Goal: Information Seeking & Learning: Find specific fact

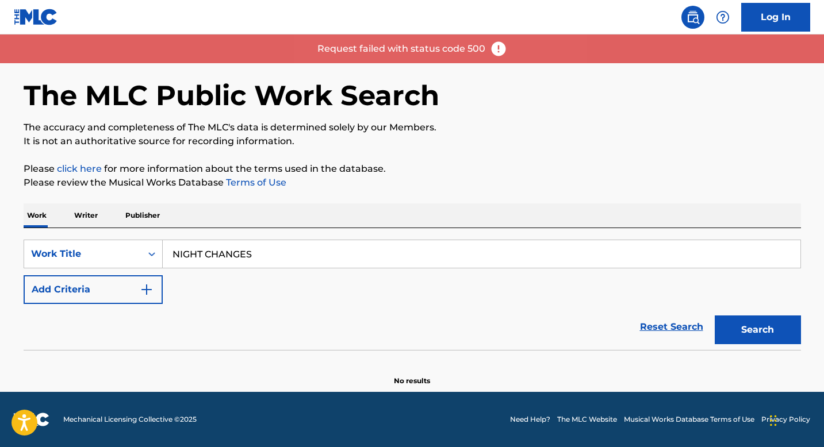
scroll to position [16, 0]
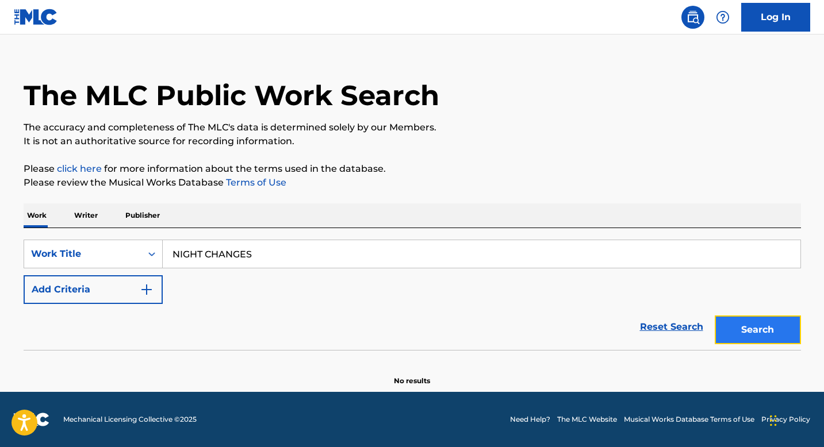
click at [723, 336] on button "Search" at bounding box center [758, 330] width 86 height 29
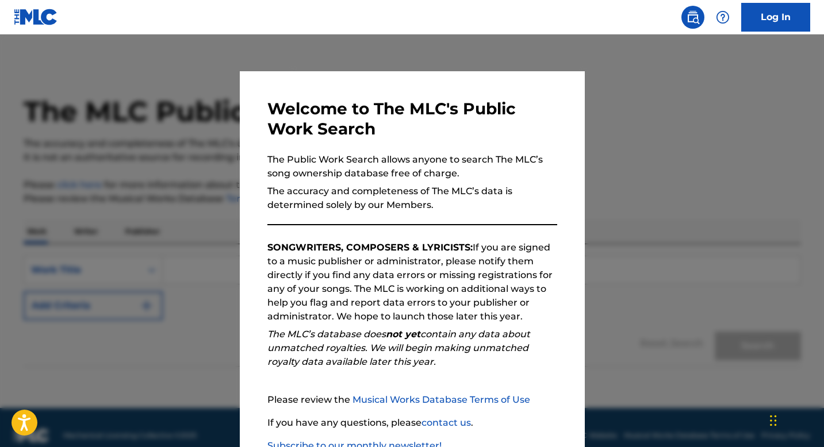
scroll to position [79, 0]
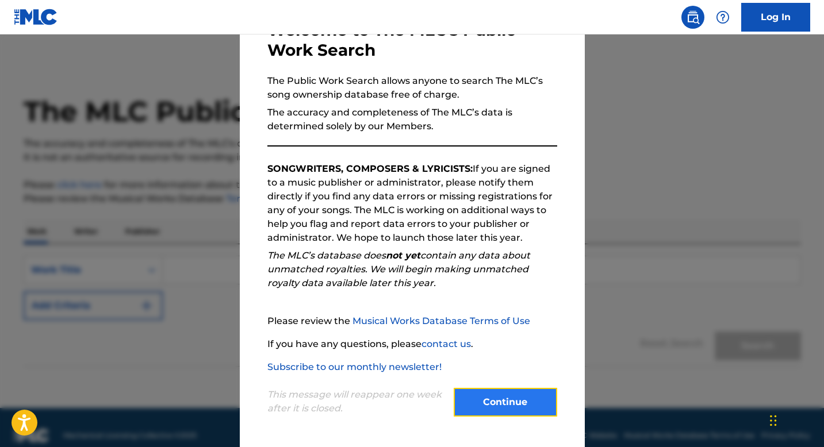
click at [489, 401] on button "Continue" at bounding box center [505, 402] width 103 height 29
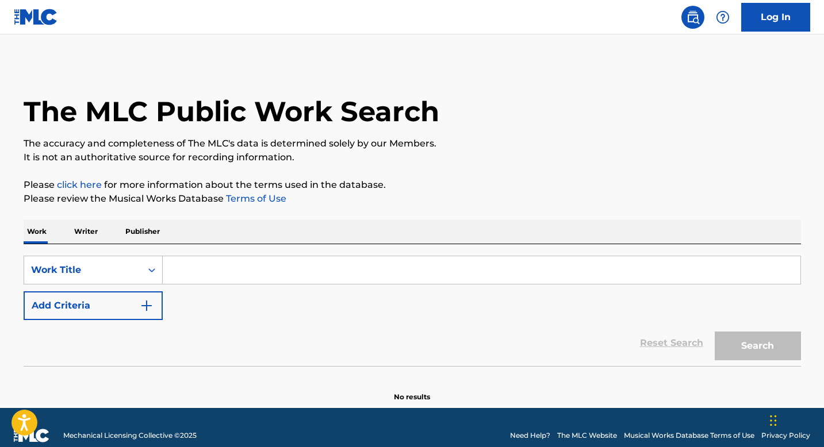
scroll to position [16, 0]
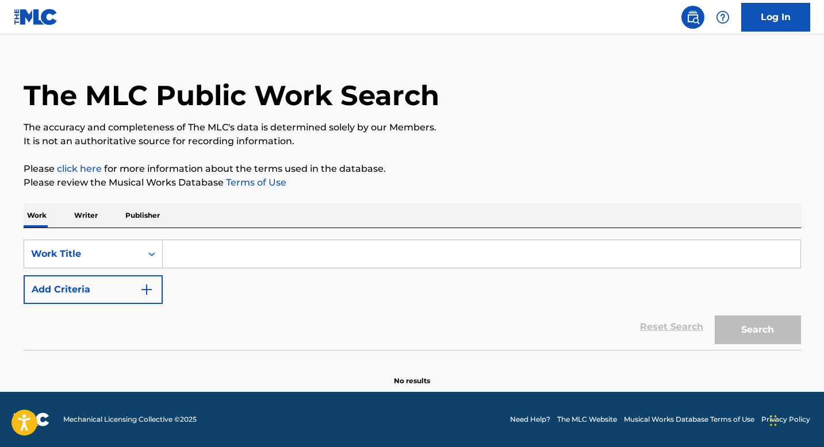
click at [304, 222] on div "Work Writer Publisher" at bounding box center [412, 215] width 777 height 24
click at [305, 232] on div "SearchWithCriteriaeaf0c3cd-b412-4840-8a01-de50a8b048eb Work Title Add Criteria …" at bounding box center [412, 289] width 777 height 122
paste input "NIGHT CHANGES"
click at [305, 249] on input "NIGHT CHANGES" at bounding box center [481, 254] width 637 height 28
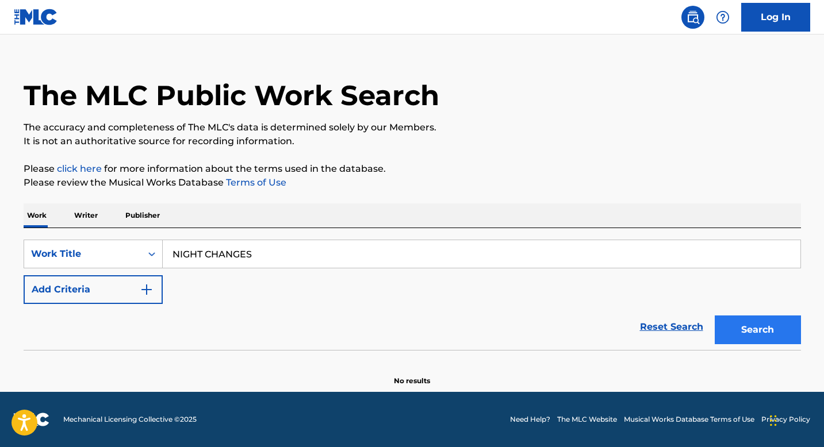
type input "NIGHT CHANGES"
click at [750, 344] on button "Search" at bounding box center [758, 330] width 86 height 29
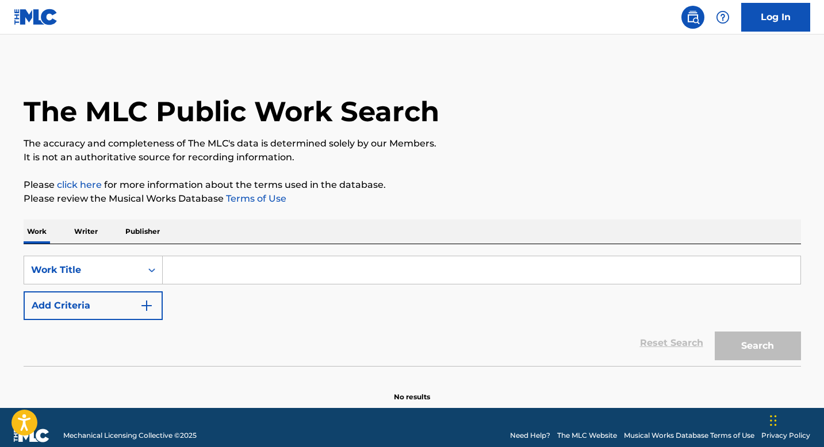
click at [676, 290] on div "SearchWithCriteria8aa87cd2-5f78-41f5-b12d-ae4845a8111f Work Title Add Criteria" at bounding box center [412, 288] width 777 height 64
click at [676, 286] on div "SearchWithCriteria8aa87cd2-5f78-41f5-b12d-ae4845a8111f Work Title Add Criteria" at bounding box center [412, 288] width 777 height 64
paste input "NIGHT CHANGES"
click at [665, 268] on input "NIGHT CHANGES" at bounding box center [481, 270] width 637 height 28
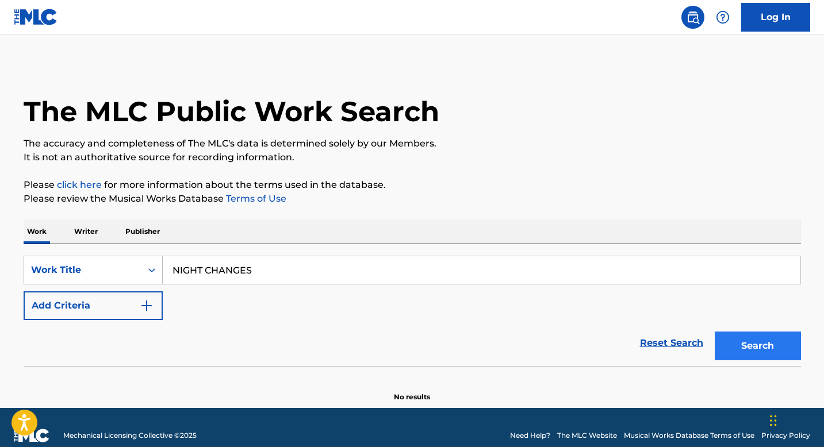
type input "NIGHT CHANGES"
click at [746, 345] on button "Search" at bounding box center [758, 346] width 86 height 29
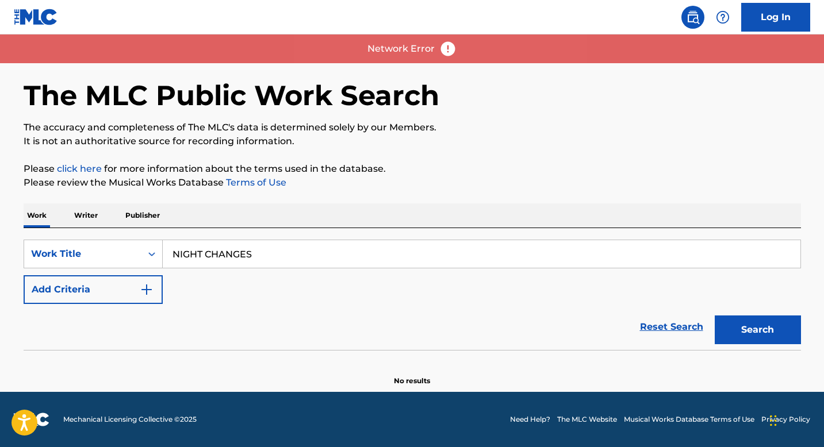
scroll to position [16, 0]
click at [744, 326] on button "Search" at bounding box center [758, 330] width 86 height 29
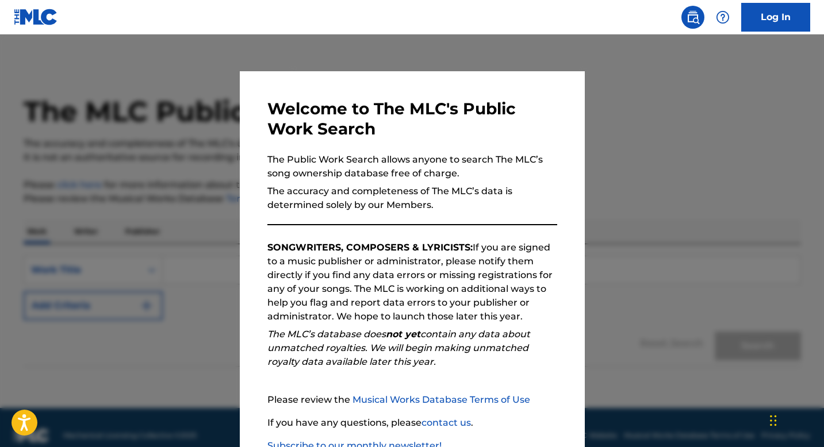
scroll to position [79, 0]
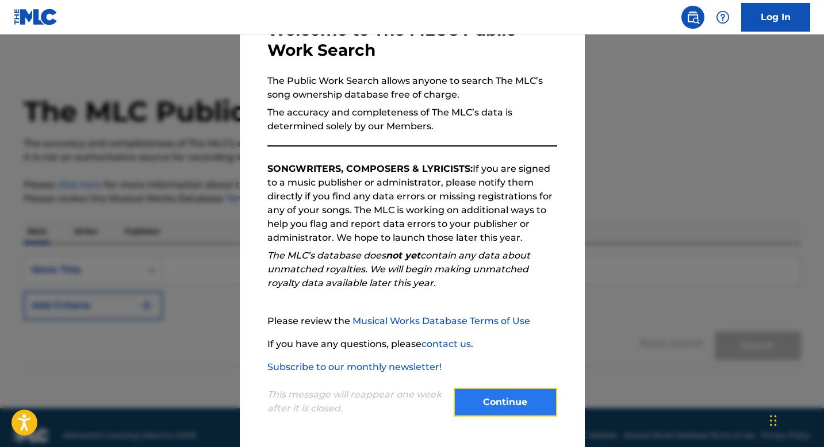
click at [517, 401] on button "Continue" at bounding box center [505, 402] width 103 height 29
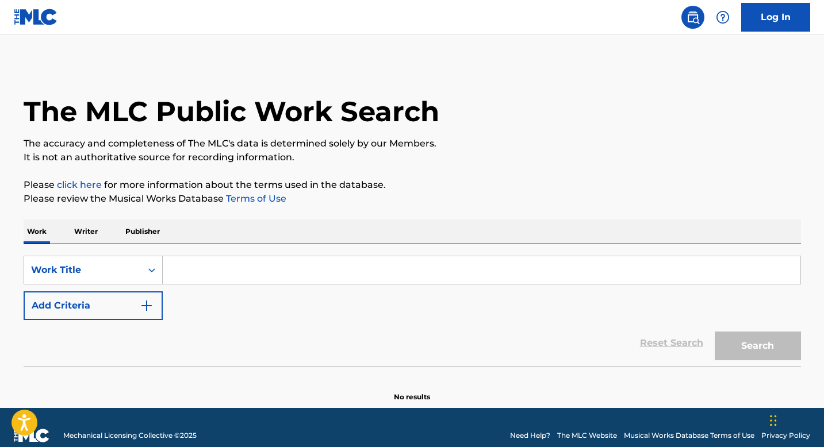
click at [481, 282] on input "Search Form" at bounding box center [481, 270] width 637 height 28
paste input "NIGHT CHANGES"
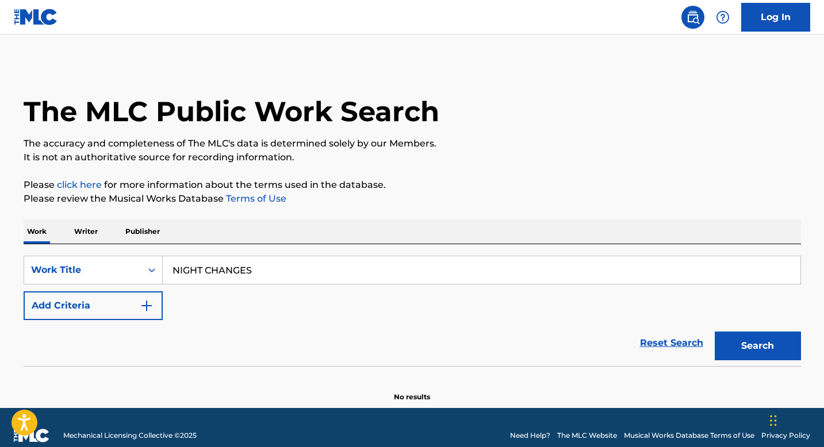
type input "NIGHT CHANGES"
click at [715, 332] on button "Search" at bounding box center [758, 346] width 86 height 29
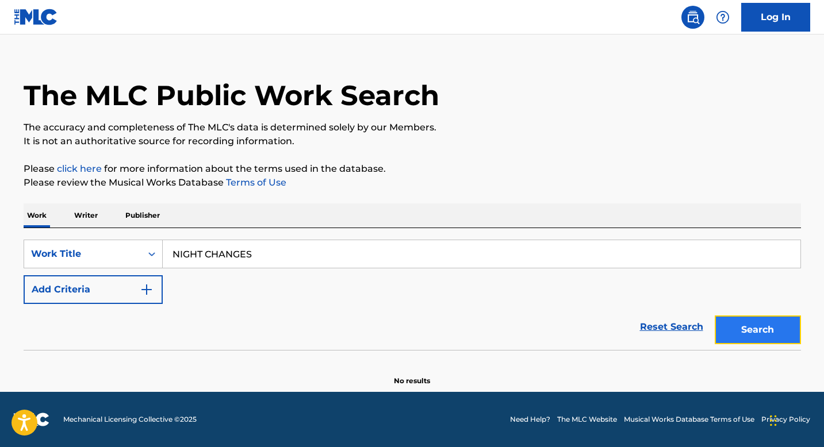
click at [759, 335] on button "Search" at bounding box center [758, 330] width 86 height 29
click at [763, 332] on button "Search" at bounding box center [758, 330] width 86 height 29
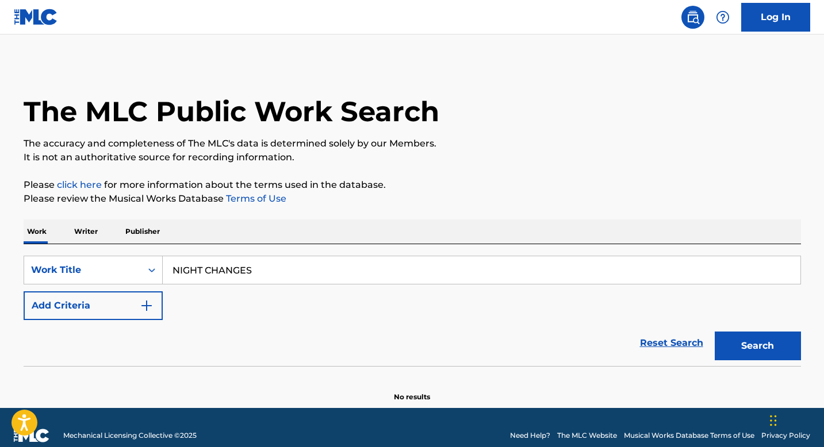
click at [735, 362] on div "Search" at bounding box center [755, 343] width 92 height 46
click at [735, 354] on button "Search" at bounding box center [758, 346] width 86 height 29
click at [721, 341] on button "Search" at bounding box center [758, 346] width 86 height 29
